Goal: Task Accomplishment & Management: Complete application form

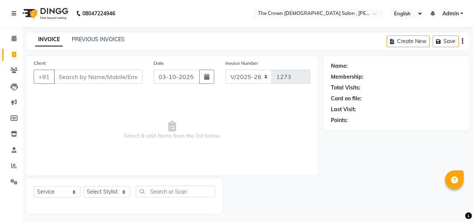
select select "7627"
select select "service"
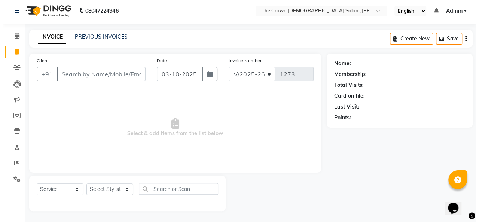
scroll to position [3, 0]
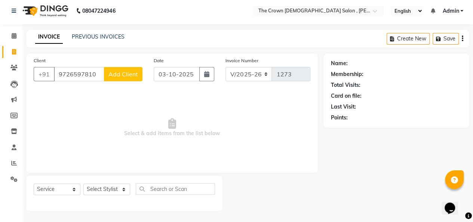
type input "9726597810"
click at [126, 79] on button "Add Client" at bounding box center [123, 74] width 39 height 14
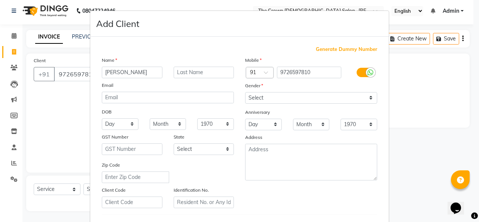
type input "[PERSON_NAME]"
click at [335, 98] on select "Select Male Female Other Prefer Not To Say" at bounding box center [311, 98] width 132 height 12
select select "female"
click at [245, 92] on select "Select Male Female Other Prefer Not To Say" at bounding box center [311, 98] width 132 height 12
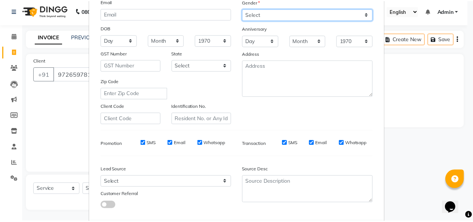
scroll to position [122, 0]
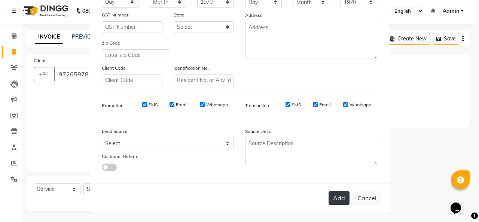
click at [338, 200] on button "Add" at bounding box center [338, 197] width 21 height 13
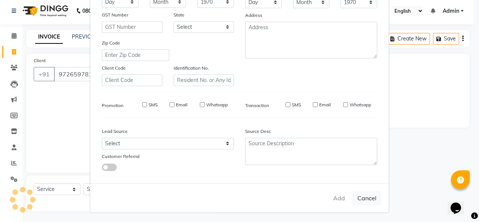
select select
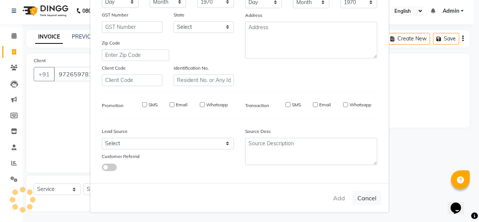
select select
checkbox input "false"
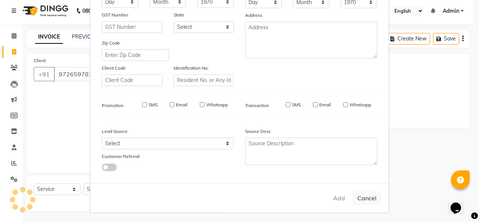
checkbox input "false"
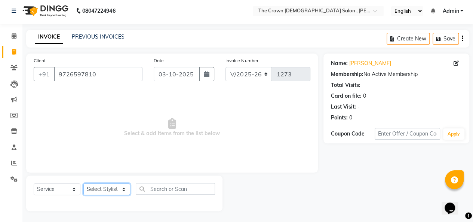
click at [104, 192] on select "Select Stylist [PERSON_NAME] [PERSON_NAME] [PERSON_NAME] [PERSON_NAME] [PERSON_…" at bounding box center [106, 189] width 47 height 12
select select "67502"
click at [83, 183] on select "Select Stylist [PERSON_NAME] [PERSON_NAME] [PERSON_NAME] [PERSON_NAME] [PERSON_…" at bounding box center [106, 189] width 47 height 12
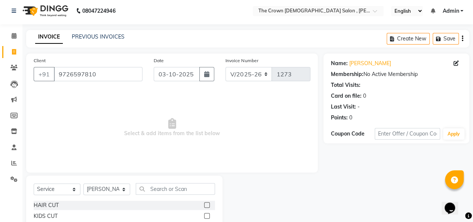
click at [204, 206] on label at bounding box center [207, 205] width 6 height 6
click at [204, 206] on input "checkbox" at bounding box center [206, 205] width 5 height 5
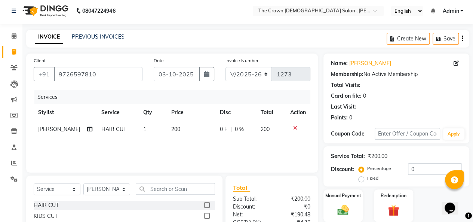
click at [204, 206] on label at bounding box center [207, 205] width 6 height 6
click at [204, 206] on input "checkbox" at bounding box center [206, 205] width 5 height 5
click at [204, 206] on label at bounding box center [207, 205] width 6 height 6
click at [204, 206] on input "checkbox" at bounding box center [206, 205] width 5 height 5
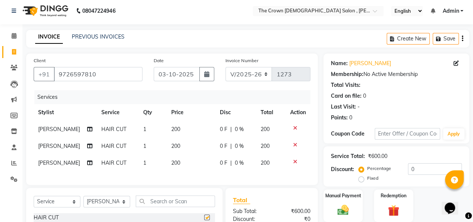
checkbox input "false"
click at [347, 200] on div "Manual Payment" at bounding box center [343, 205] width 41 height 34
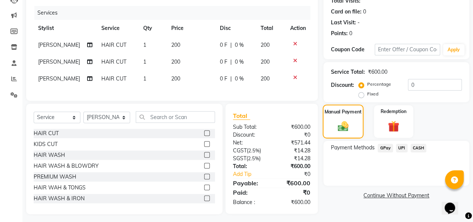
scroll to position [95, 0]
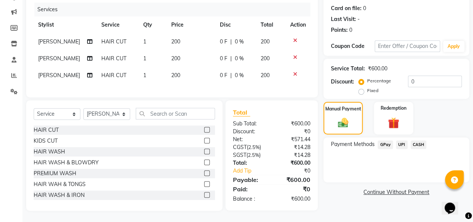
click at [413, 142] on span "CASH" at bounding box center [419, 144] width 16 height 9
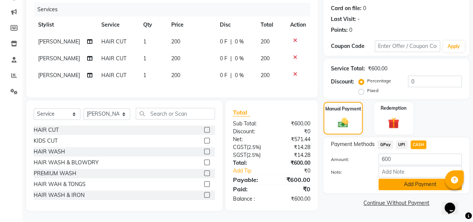
click at [411, 178] on button "Add Payment" at bounding box center [419, 184] width 83 height 12
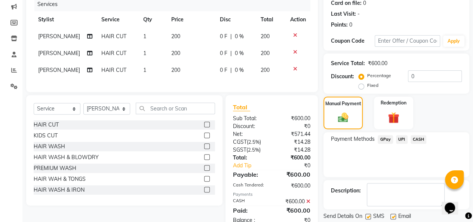
scroll to position [121, 0]
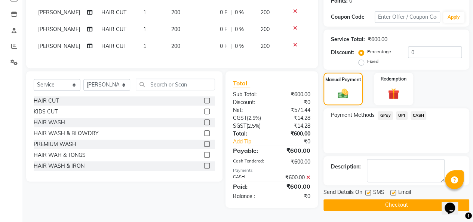
click at [393, 192] on label at bounding box center [393, 193] width 6 height 6
click at [393, 192] on input "checkbox" at bounding box center [392, 192] width 5 height 5
checkbox input "false"
click at [368, 190] on label at bounding box center [368, 193] width 6 height 6
click at [368, 190] on input "checkbox" at bounding box center [367, 192] width 5 height 5
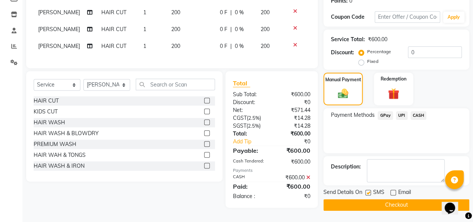
checkbox input "false"
click at [373, 202] on button "Checkout" at bounding box center [396, 205] width 146 height 12
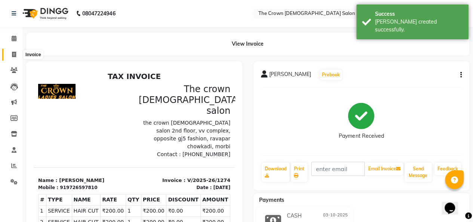
click at [13, 54] on icon at bounding box center [14, 55] width 4 height 6
select select "7627"
select select "service"
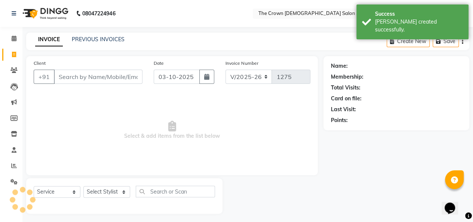
scroll to position [3, 0]
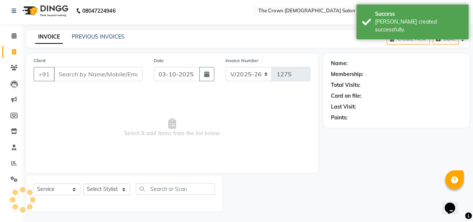
click at [13, 54] on icon at bounding box center [14, 52] width 4 height 6
select select "7627"
select select "service"
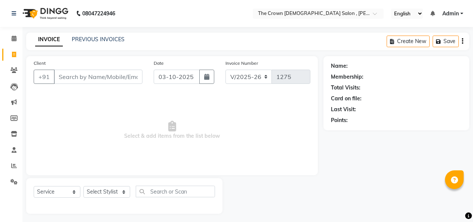
select select "7627"
select select "service"
click at [9, 104] on span at bounding box center [13, 102] width 13 height 9
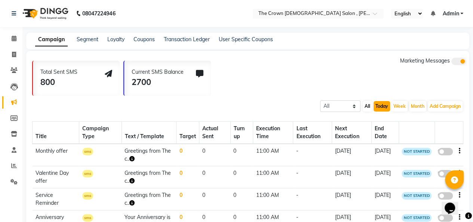
click at [376, 107] on button "Today" at bounding box center [382, 106] width 16 height 10
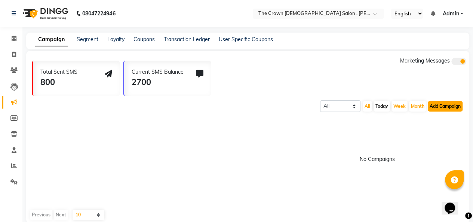
click at [443, 104] on button "Add Campaign" at bounding box center [445, 106] width 35 height 10
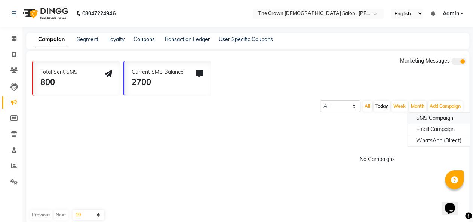
click at [436, 120] on div "SMS Campaign" at bounding box center [438, 118] width 63 height 11
select select "2"
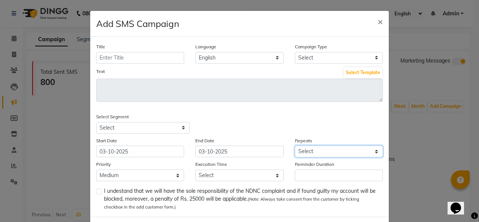
click at [307, 147] on select "Select Once Daily Alternate Day Weekly Monthly Yearly" at bounding box center [339, 151] width 88 height 12
click at [267, 134] on div "Title Language English Campaign Type Select Birthday Anniversary Promotional Se…" at bounding box center [239, 127] width 298 height 180
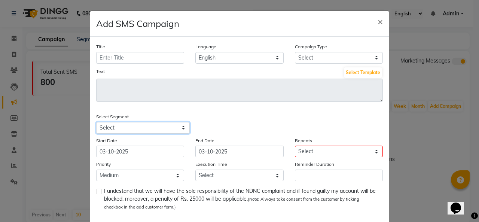
click at [132, 130] on select "Select All Customers All [DEMOGRAPHIC_DATA] Customer All [DEMOGRAPHIC_DATA] Cus…" at bounding box center [142, 128] width 93 height 12
select select "35908"
click at [96, 122] on select "Select All Customers All [DEMOGRAPHIC_DATA] Customer All [DEMOGRAPHIC_DATA] Cus…" at bounding box center [142, 128] width 93 height 12
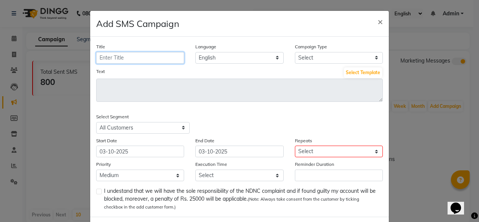
click at [156, 56] on input "Title" at bounding box center [140, 58] width 88 height 12
type input "[DATE] SPECIAL OFFER"
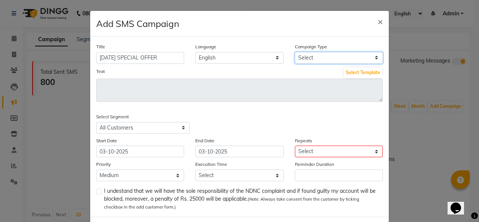
click at [310, 59] on select "Select Birthday Anniversary Promotional Service reminder" at bounding box center [339, 58] width 88 height 12
click at [164, 177] on select "Low Medium High" at bounding box center [140, 175] width 88 height 12
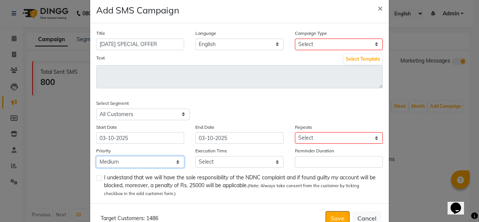
scroll to position [17, 0]
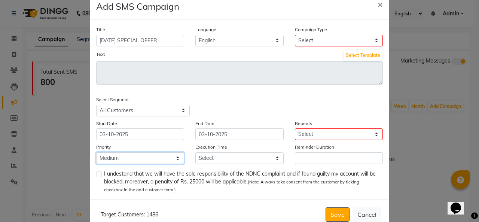
click at [165, 159] on select "Low Medium High" at bounding box center [140, 158] width 88 height 12
drag, startPoint x: 165, startPoint y: 159, endPoint x: 175, endPoint y: 161, distance: 10.7
click at [165, 159] on select "Low Medium High" at bounding box center [140, 158] width 88 height 12
click at [174, 159] on select "Low Medium High" at bounding box center [140, 158] width 88 height 12
select select "1"
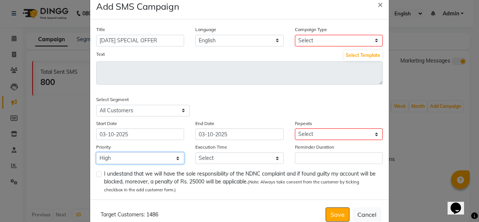
click at [96, 152] on select "Low Medium High" at bounding box center [140, 158] width 88 height 12
click at [221, 157] on select "Select 09:00 AM 09:15 AM 09:30 AM 09:45 AM 10:00 AM 10:15 AM 10:30 AM 10:45 AM …" at bounding box center [239, 158] width 88 height 12
select select "1035"
click at [195, 152] on select "Select 09:00 AM 09:15 AM 09:30 AM 09:45 AM 10:00 AM 10:15 AM 10:30 AM 10:45 AM …" at bounding box center [239, 158] width 88 height 12
click at [311, 136] on select "Select Once Daily Alternate Day Weekly Monthly Yearly" at bounding box center [339, 134] width 88 height 12
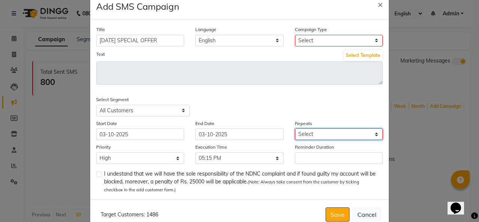
select select "1"
click at [295, 128] on select "Select Once Daily Alternate Day Weekly Monthly Yearly" at bounding box center [339, 134] width 88 height 12
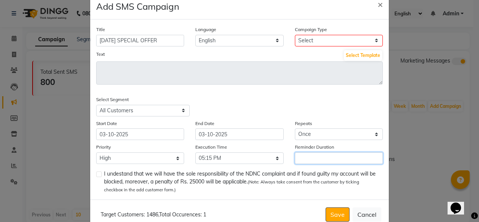
click at [313, 153] on input "Reminder Duration" at bounding box center [339, 158] width 88 height 12
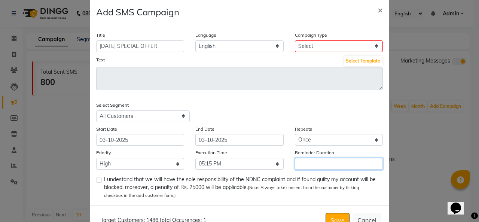
scroll to position [0, 0]
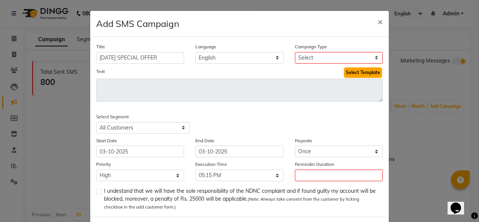
click at [352, 71] on button "Select Template" at bounding box center [363, 72] width 38 height 10
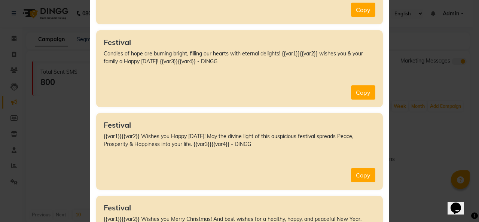
scroll to position [2184, 0]
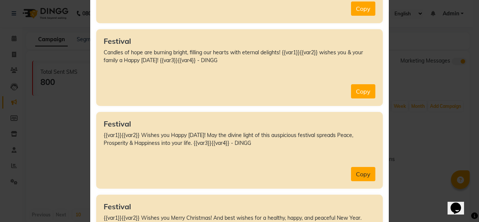
click at [358, 167] on button "Copy" at bounding box center [363, 174] width 24 height 14
type textarea "{{var1}}{{var2}} Wishes you Happy [DATE]! May the divine light of this auspicio…"
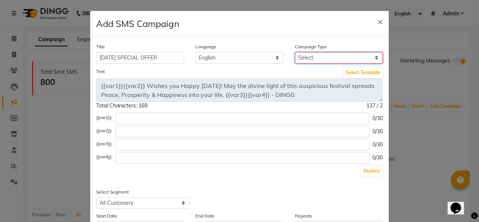
click at [367, 58] on select "Select Birthday Anniversary Promotional Service reminder" at bounding box center [339, 58] width 88 height 12
select select "3"
click at [295, 52] on select "Select Birthday Anniversary Promotional Service reminder" at bounding box center [339, 58] width 88 height 12
select select
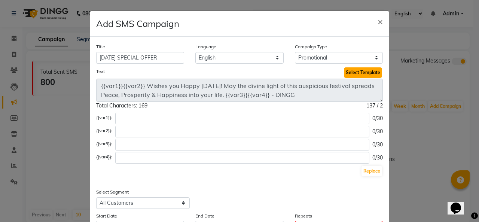
click at [370, 69] on button "Select Template" at bounding box center [363, 72] width 38 height 10
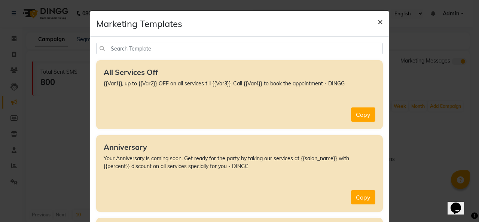
click at [377, 20] on span "×" at bounding box center [379, 21] width 5 height 11
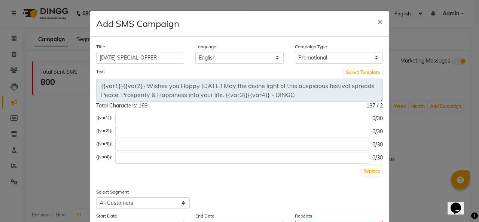
click at [86, 125] on ngb-modal-window "Add SMS Campaign × Title [DATE] SPECIAL OFFER Language English Campaign Type Se…" at bounding box center [239, 111] width 479 height 222
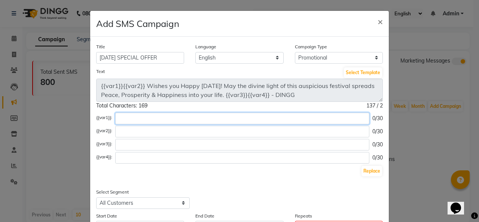
click at [124, 116] on input "text" at bounding box center [242, 119] width 254 height 12
paste input "The crown 👑 [DEMOGRAPHIC_DATA] salon [DATE] combos Haircut+hairspa:500 Kabco ha…"
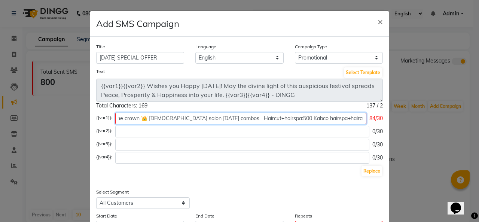
scroll to position [0, 0]
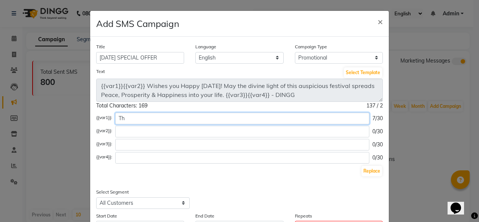
type input "T"
click at [207, 117] on input "text" at bounding box center [242, 119] width 254 height 12
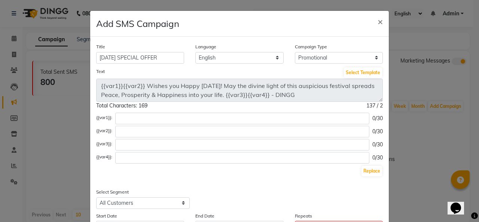
click at [53, 130] on ngb-modal-window "Add SMS Campaign × Title [DATE] SPECIAL OFFER Language English Campaign Type Se…" at bounding box center [239, 111] width 479 height 222
click at [377, 20] on span "×" at bounding box center [379, 21] width 5 height 11
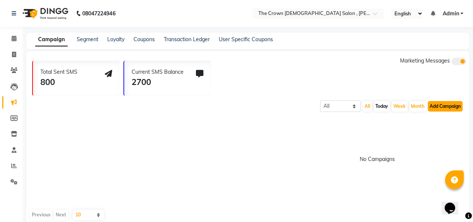
click at [440, 107] on button "Add Campaign" at bounding box center [445, 106] width 35 height 10
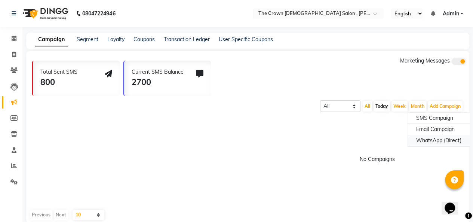
click at [438, 141] on div "WhatsApp (Direct)" at bounding box center [438, 140] width 63 height 11
select select "2"
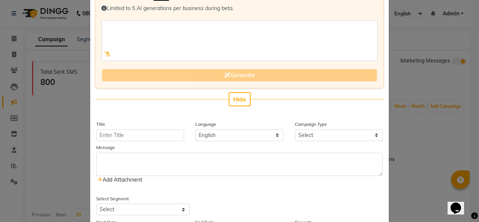
scroll to position [57, 0]
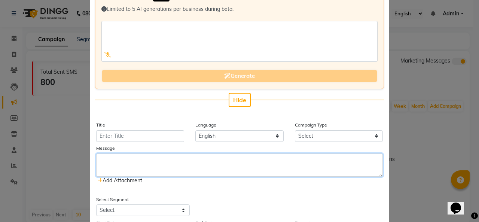
click at [197, 160] on textarea at bounding box center [239, 164] width 286 height 23
paste textarea "The crown 👑 [DEMOGRAPHIC_DATA] salon [DATE] combos Haircut+hairspa:500 Kabco ha…"
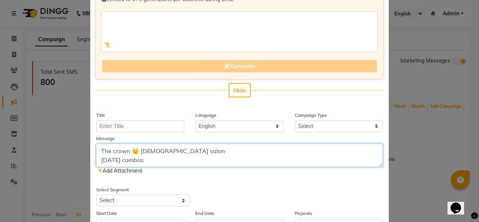
scroll to position [69, 0]
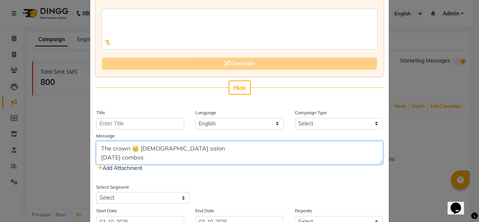
type textarea "The crown 👑 [DEMOGRAPHIC_DATA] salon [DATE] combos Haircut+hairspa:500 Kabco ha…"
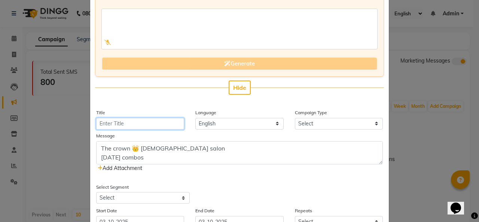
click at [139, 123] on input "Title" at bounding box center [140, 124] width 88 height 12
type input "[DATE] SPECIAL OFFER"
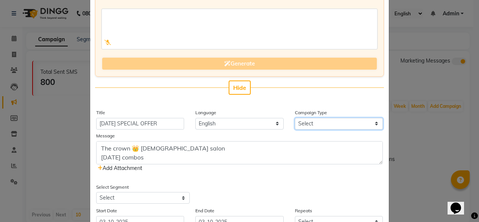
click at [324, 126] on select "Select Birthday Anniversary Promotional Service reminder" at bounding box center [339, 124] width 88 height 12
select select "3"
click at [295, 118] on select "Select Birthday Anniversary Promotional Service reminder" at bounding box center [339, 124] width 88 height 12
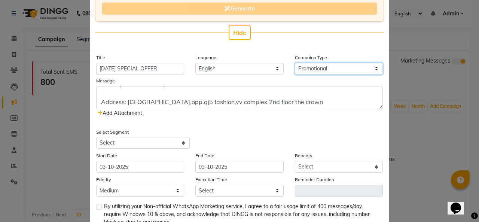
scroll to position [125, 0]
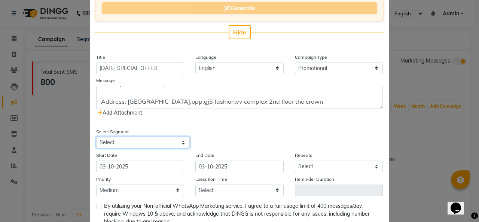
click at [153, 142] on select "Select All Customers All [DEMOGRAPHIC_DATA] Customer All [DEMOGRAPHIC_DATA] Cus…" at bounding box center [142, 142] width 93 height 12
select select "35908"
click at [96, 136] on select "Select All Customers All [DEMOGRAPHIC_DATA] Customer All [DEMOGRAPHIC_DATA] Cus…" at bounding box center [142, 142] width 93 height 12
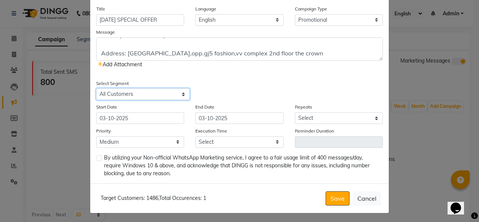
scroll to position [173, 0]
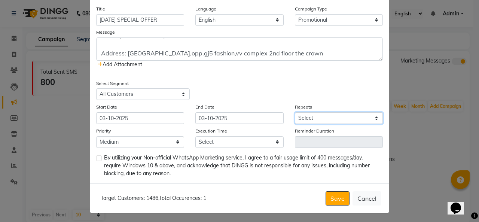
click at [299, 112] on select "Select Once Daily Alternate Day Weekly Monthly Yearly" at bounding box center [339, 118] width 88 height 12
select select "1"
click at [295, 112] on select "Select Once Daily Alternate Day Weekly Monthly Yearly" at bounding box center [339, 118] width 88 height 12
click at [339, 201] on button "Save" at bounding box center [337, 198] width 24 height 14
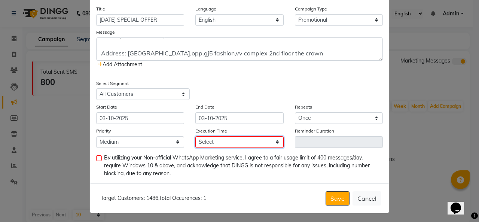
click at [260, 139] on select "Select 09:00 AM 09:15 AM 09:30 AM 09:45 AM 10:00 AM 10:15 AM 10:30 AM 10:45 AM …" at bounding box center [239, 142] width 88 height 12
select select "1035"
click at [195, 136] on select "Select 09:00 AM 09:15 AM 09:30 AM 09:45 AM 10:00 AM 10:15 AM 10:30 AM 10:45 AM …" at bounding box center [239, 142] width 88 height 12
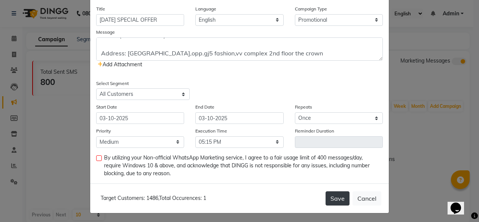
click at [332, 198] on button "Save" at bounding box center [337, 198] width 24 height 14
click at [97, 158] on label at bounding box center [99, 158] width 6 height 6
click at [97, 158] on input "checkbox" at bounding box center [98, 158] width 5 height 5
checkbox input "true"
click at [328, 200] on button "Save" at bounding box center [337, 198] width 24 height 14
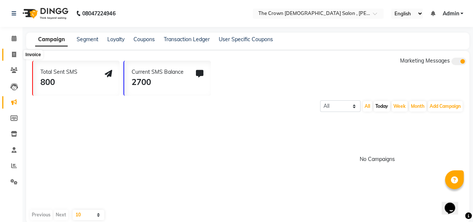
click at [12, 53] on icon at bounding box center [14, 55] width 4 height 6
select select "service"
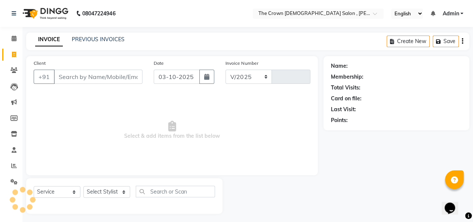
select select "7627"
type input "1275"
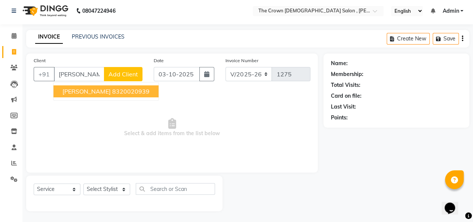
type input "[PERSON_NAME]"
click at [191, 108] on span "Select & add items from the list below" at bounding box center [172, 127] width 277 height 75
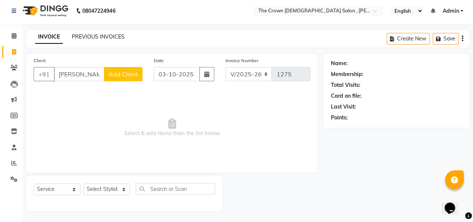
click at [88, 37] on link "PREVIOUS INVOICES" at bounding box center [98, 36] width 53 height 7
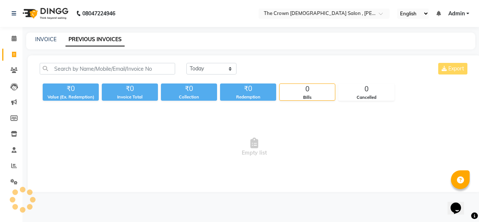
click at [267, 59] on div "[DATE] [DATE] Custom Range Export ₹0 Value (Ex. Redemption) ₹0 Invoice Total ₹0…" at bounding box center [254, 123] width 453 height 136
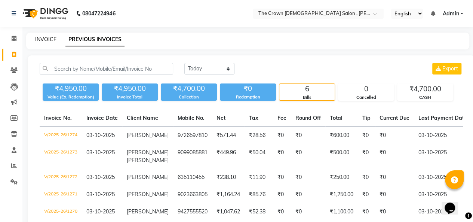
click at [43, 40] on link "INVOICE" at bounding box center [45, 39] width 21 height 7
select select "service"
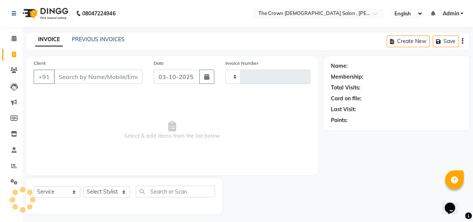
scroll to position [3, 0]
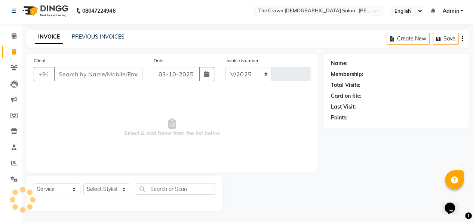
select select "7627"
type input "1275"
click at [43, 40] on link "INVOICE" at bounding box center [49, 36] width 28 height 13
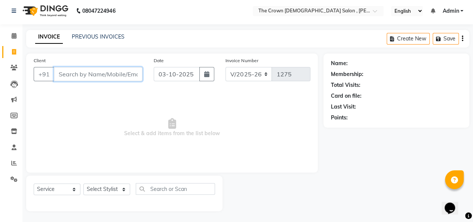
click at [95, 70] on input "Client" at bounding box center [98, 74] width 89 height 14
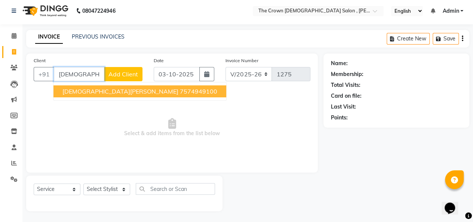
click at [180, 92] on ngb-highlight "7574949100" at bounding box center [198, 90] width 37 height 7
type input "7574949100"
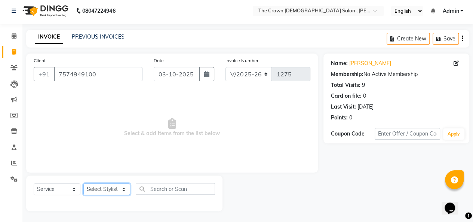
click at [113, 190] on select "Select Stylist [PERSON_NAME] [PERSON_NAME] [PERSON_NAME] [PERSON_NAME] [PERSON_…" at bounding box center [106, 189] width 47 height 12
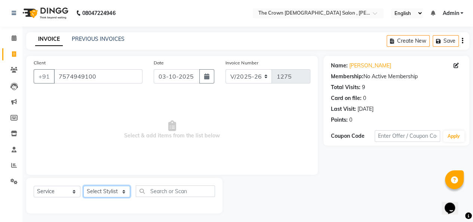
scroll to position [0, 0]
click at [111, 193] on select "Select Stylist [PERSON_NAME] [PERSON_NAME] [PERSON_NAME] [PERSON_NAME] [PERSON_…" at bounding box center [106, 192] width 47 height 12
select select "81632"
click at [83, 186] on select "Select Stylist [PERSON_NAME] [PERSON_NAME] [PERSON_NAME] [PERSON_NAME] [PERSON_…" at bounding box center [106, 192] width 47 height 12
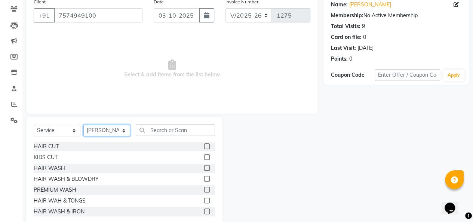
scroll to position [59, 0]
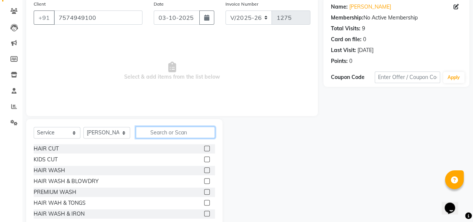
click at [170, 133] on input "text" at bounding box center [175, 132] width 79 height 12
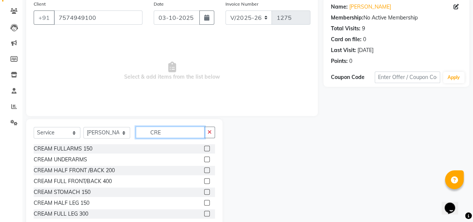
type input "CRE"
click at [204, 148] on label at bounding box center [207, 148] width 6 height 6
click at [204, 148] on input "checkbox" at bounding box center [206, 148] width 5 height 5
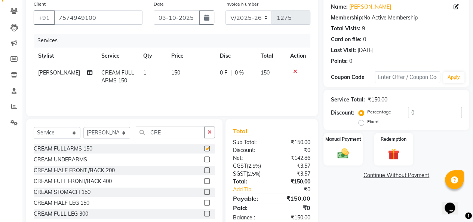
checkbox input "false"
click at [204, 158] on label at bounding box center [207, 159] width 6 height 6
click at [204, 158] on input "checkbox" at bounding box center [206, 159] width 5 height 5
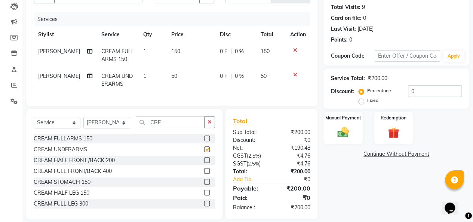
scroll to position [94, 0]
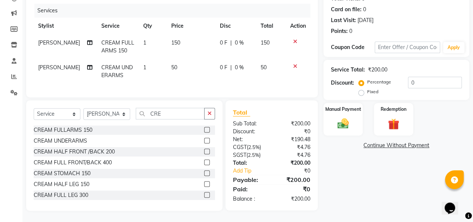
checkbox input "false"
click at [204, 184] on label at bounding box center [207, 184] width 6 height 6
click at [204, 184] on input "checkbox" at bounding box center [206, 184] width 5 height 5
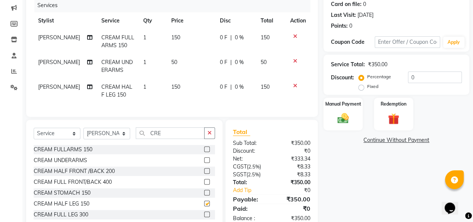
checkbox input "false"
click at [177, 139] on input "CRE" at bounding box center [170, 133] width 69 height 12
type input "C"
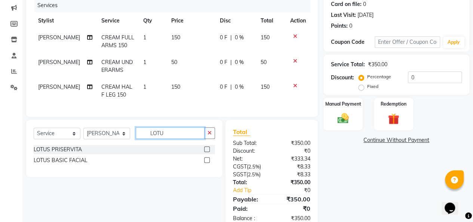
type input "LOTU"
click at [207, 163] on label at bounding box center [207, 160] width 6 height 6
click at [207, 163] on input "checkbox" at bounding box center [206, 160] width 5 height 5
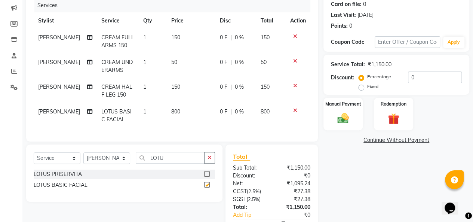
checkbox input "false"
click at [177, 163] on input "LOTU" at bounding box center [170, 158] width 69 height 12
type input "L"
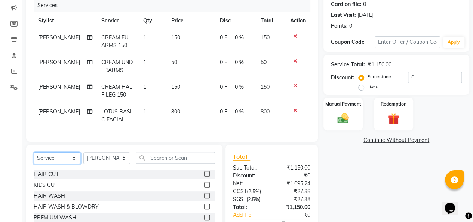
click at [59, 164] on select "Select Service Product Membership Package Voucher Prepaid Gift Card" at bounding box center [57, 158] width 47 height 12
select select "product"
click at [34, 157] on select "Select Service Product Membership Package Voucher Prepaid Gift Card" at bounding box center [57, 158] width 47 height 12
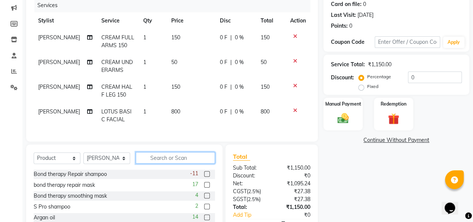
click at [188, 163] on input "text" at bounding box center [175, 158] width 79 height 12
type input "U"
click at [169, 163] on input "text" at bounding box center [175, 158] width 79 height 12
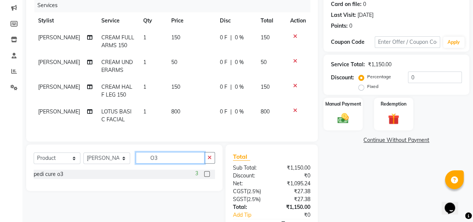
type input "O3"
click at [205, 176] on label at bounding box center [207, 174] width 6 height 6
click at [205, 176] on input "checkbox" at bounding box center [206, 174] width 5 height 5
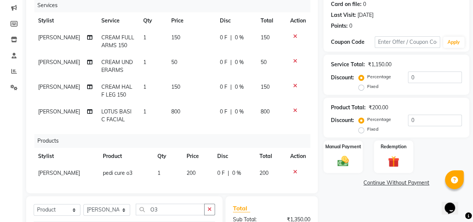
checkbox input "false"
click at [213, 177] on td "0 F | 0 %" at bounding box center [234, 173] width 42 height 17
select select "81632"
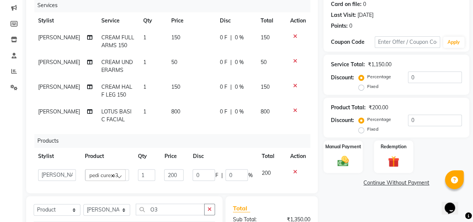
click at [206, 177] on input "0" at bounding box center [204, 175] width 22 height 12
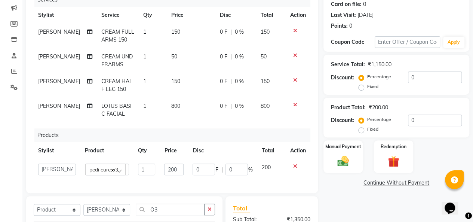
scroll to position [7, 0]
click at [289, 159] on td at bounding box center [298, 169] width 25 height 21
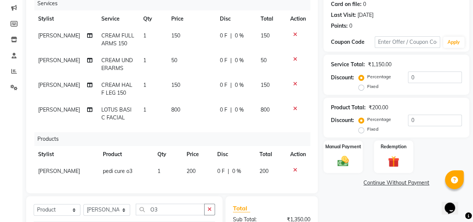
click at [293, 167] on icon at bounding box center [295, 169] width 4 height 5
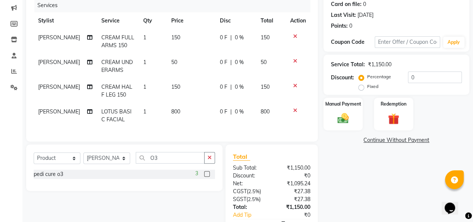
scroll to position [0, 0]
click at [349, 115] on img at bounding box center [343, 117] width 19 height 13
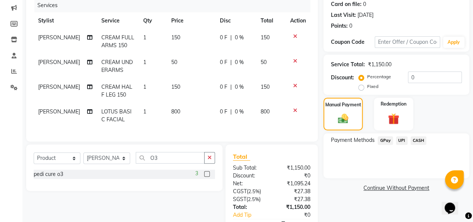
click at [419, 140] on span "CASH" at bounding box center [419, 140] width 16 height 9
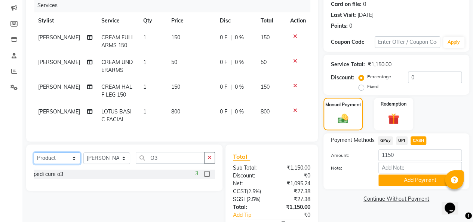
click at [58, 161] on select "Select Service Product Membership Package Voucher Prepaid Gift Card" at bounding box center [57, 158] width 47 height 12
select select "service"
click at [34, 152] on select "Select Service Product Membership Package Voucher Prepaid Gift Card" at bounding box center [57, 158] width 47 height 12
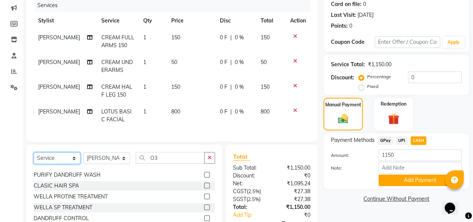
scroll to position [76, 0]
click at [204, 188] on label at bounding box center [207, 185] width 6 height 6
click at [204, 188] on input "checkbox" at bounding box center [206, 185] width 5 height 5
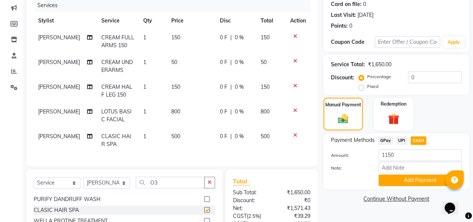
checkbox input "false"
click at [171, 135] on span "500" at bounding box center [175, 136] width 9 height 7
select select "81632"
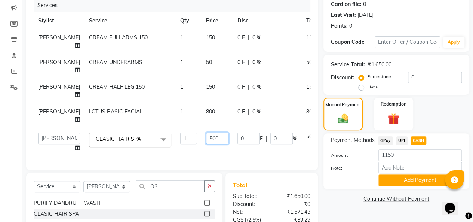
click at [206, 144] on input "500" at bounding box center [217, 138] width 22 height 12
type input "400"
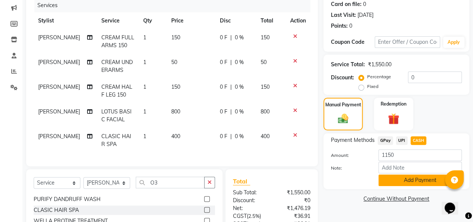
click at [426, 178] on button "Add Payment" at bounding box center [419, 180] width 83 height 12
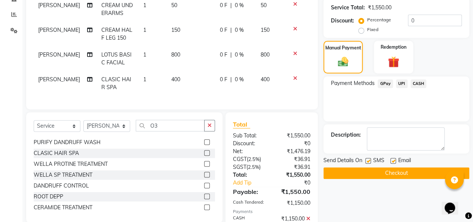
scroll to position [153, 0]
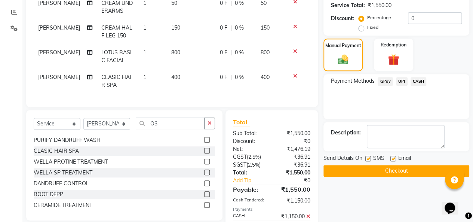
click at [392, 156] on label at bounding box center [393, 159] width 6 height 6
click at [392, 156] on input "checkbox" at bounding box center [392, 158] width 5 height 5
checkbox input "false"
click at [369, 156] on label at bounding box center [368, 159] width 6 height 6
click at [369, 156] on input "checkbox" at bounding box center [367, 158] width 5 height 5
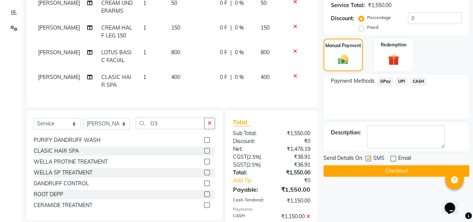
checkbox input "false"
click at [372, 168] on button "Checkout" at bounding box center [396, 171] width 146 height 12
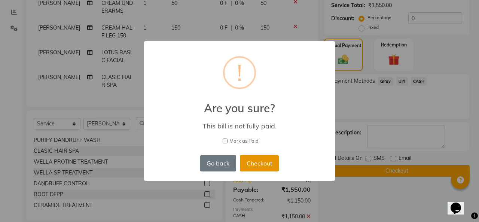
click at [260, 167] on button "Checkout" at bounding box center [259, 163] width 39 height 16
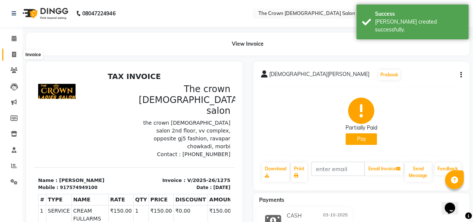
click at [13, 52] on icon at bounding box center [14, 55] width 4 height 6
select select "7627"
select select "service"
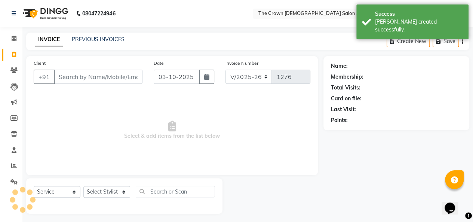
scroll to position [3, 0]
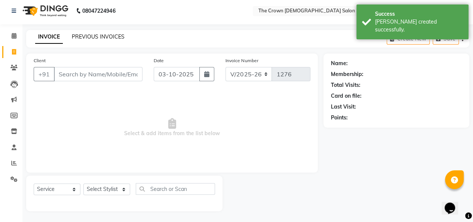
click at [93, 38] on link "PREVIOUS INVOICES" at bounding box center [98, 36] width 53 height 7
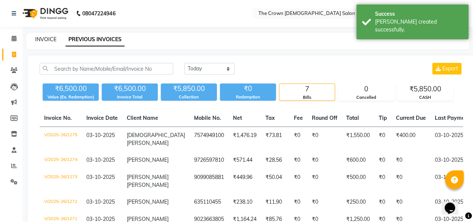
click at [45, 37] on link "INVOICE" at bounding box center [45, 39] width 21 height 7
select select "7627"
select select "service"
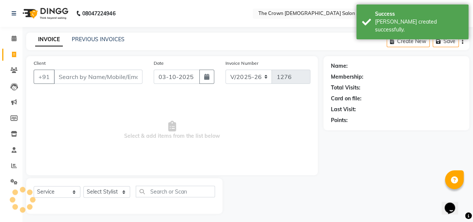
scroll to position [3, 0]
